Goal: Task Accomplishment & Management: Manage account settings

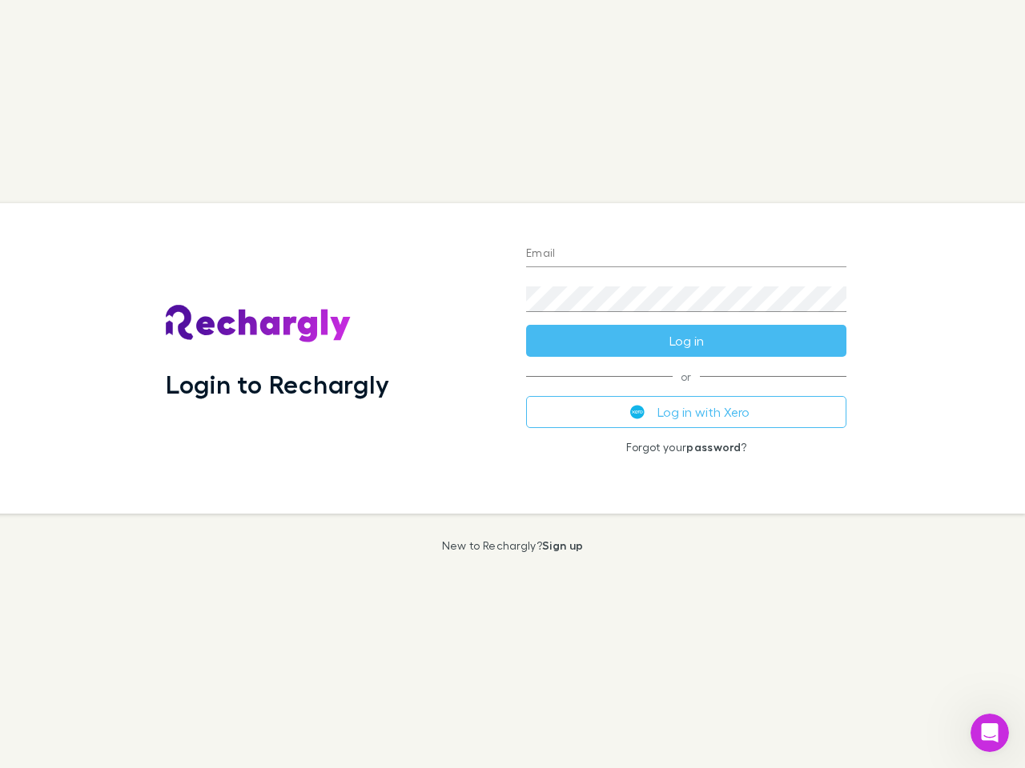
click at [512, 384] on div "Login to Rechargly" at bounding box center [333, 358] width 360 height 311
click at [686, 255] on input "Email" at bounding box center [686, 255] width 320 height 26
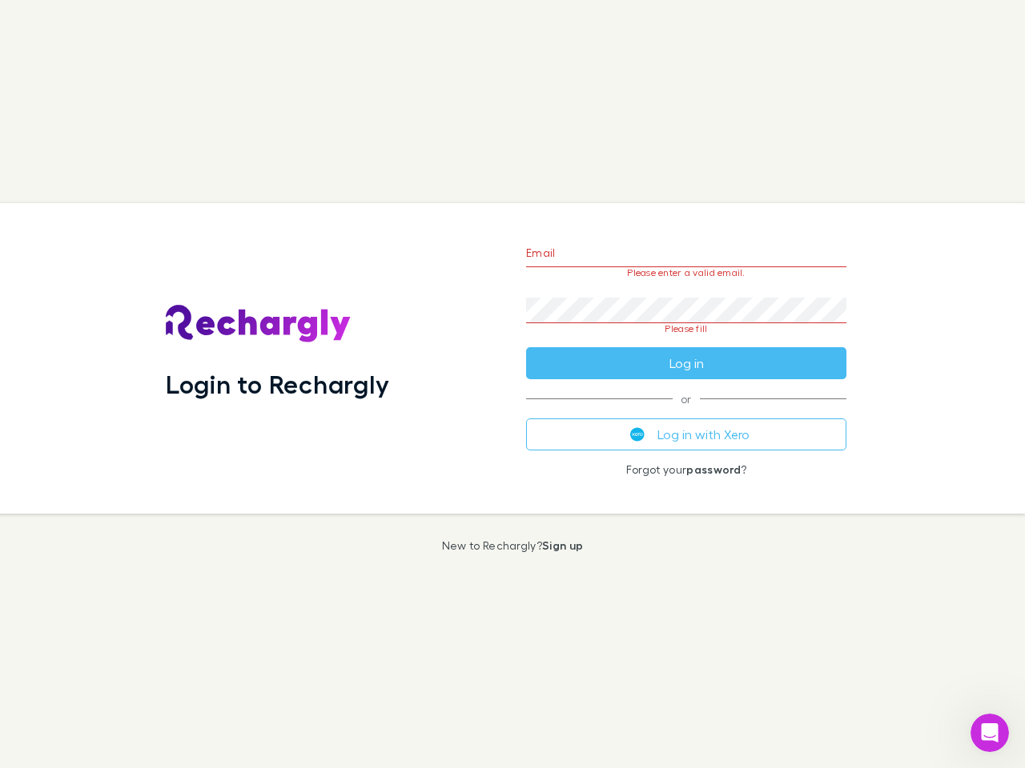
click at [686, 341] on form "Email Please enter a valid email. Password Please fill Log in" at bounding box center [686, 304] width 320 height 150
click at [686, 412] on div "Email Please enter a valid email. Password Please fill Log in or Log in with Xe…" at bounding box center [686, 358] width 346 height 311
click at [989, 733] on icon "Open Intercom Messenger" at bounding box center [990, 733] width 26 height 26
